Goal: Task Accomplishment & Management: Manage account settings

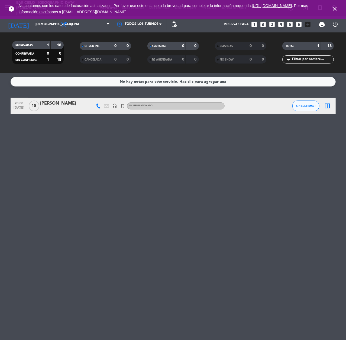
click at [333, 11] on icon "close" at bounding box center [334, 9] width 6 height 6
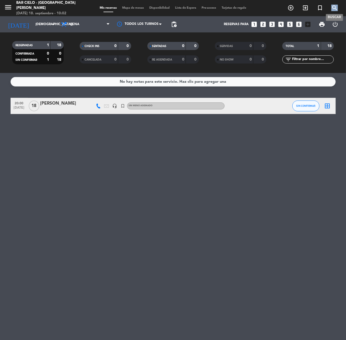
click at [333, 11] on icon "search" at bounding box center [334, 8] width 6 height 6
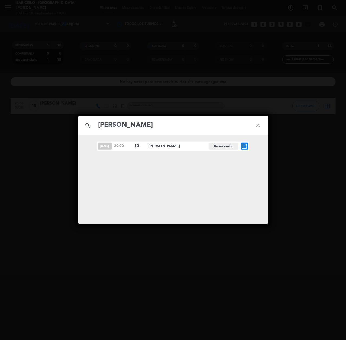
type input "[PERSON_NAME]"
click at [246, 146] on icon "open_in_new" at bounding box center [244, 146] width 6 height 6
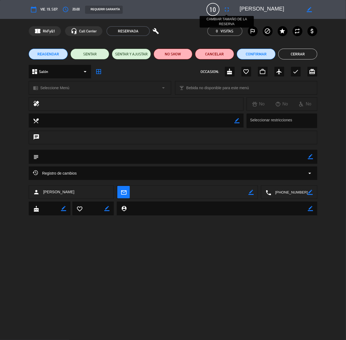
click at [228, 11] on icon "fullscreen" at bounding box center [226, 9] width 6 height 6
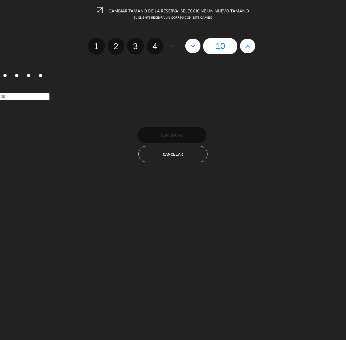
click at [250, 43] on icon at bounding box center [248, 46] width 6 height 9
type input "11"
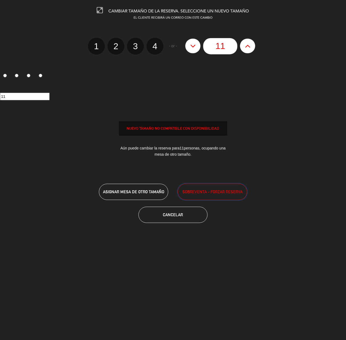
click at [203, 189] on span "SOBREVENTA - FORZAR RESERVA" at bounding box center [212, 192] width 60 height 6
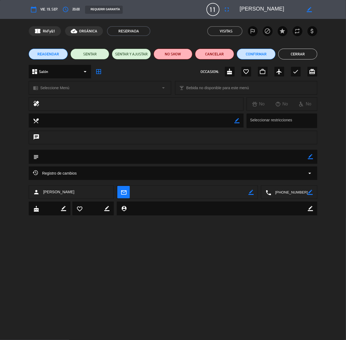
click at [297, 51] on button "Cerrar" at bounding box center [297, 54] width 39 height 11
